Goal: Download file/media

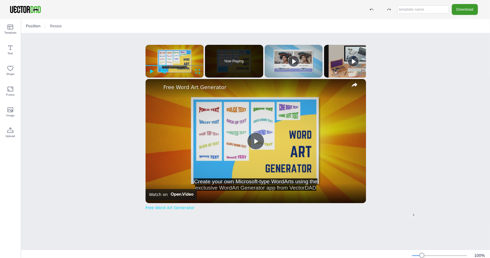
click at [397, 91] on div "Position Resize [DOMAIN_NAME] DAILY PLANNER x Please enable JavaScript Create y…" at bounding box center [255, 138] width 469 height 239
click at [470, 11] on button "Download" at bounding box center [465, 9] width 26 height 11
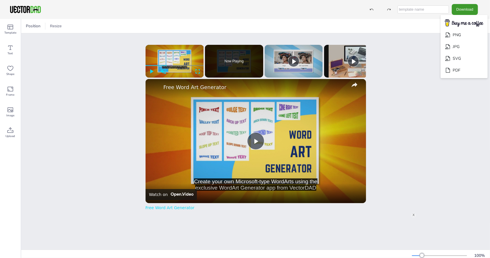
drag, startPoint x: 415, startPoint y: 69, endPoint x: 416, endPoint y: 65, distance: 4.5
click at [415, 69] on div "Position Resize [DOMAIN_NAME] DAILY PLANNER x Please enable JavaScript Create y…" at bounding box center [255, 138] width 469 height 239
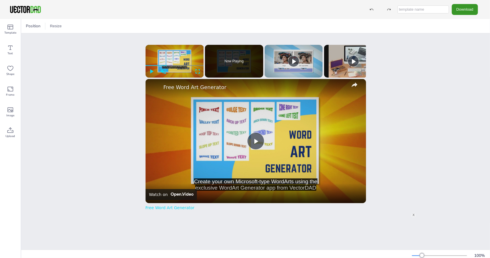
click at [466, 9] on button "Download" at bounding box center [465, 9] width 26 height 11
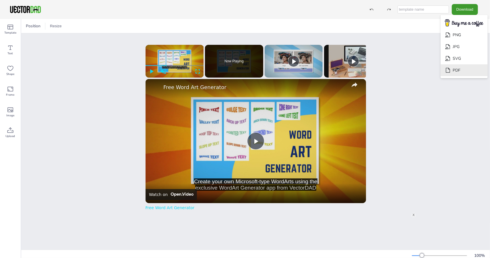
click at [459, 69] on li "PDF" at bounding box center [463, 70] width 47 height 12
